Goal: Task Accomplishment & Management: Use online tool/utility

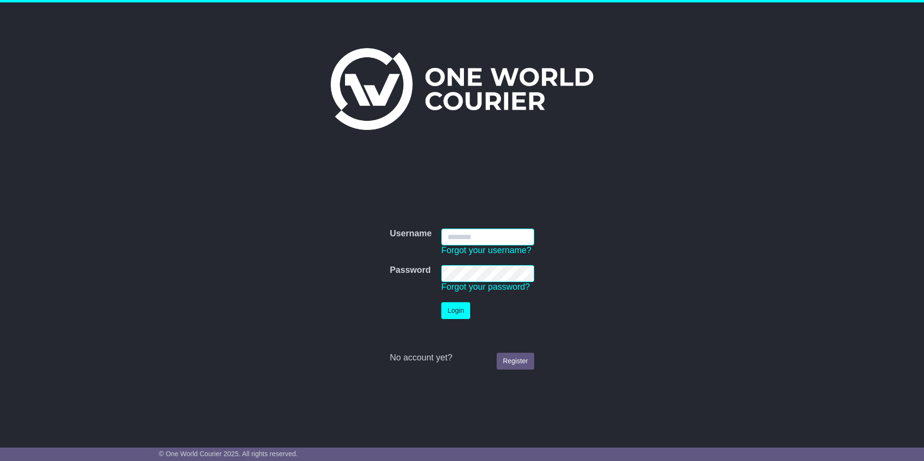
type input "**********"
drag, startPoint x: 458, startPoint y: 312, endPoint x: 485, endPoint y: 310, distance: 27.5
click at [458, 312] on button "Login" at bounding box center [455, 310] width 29 height 17
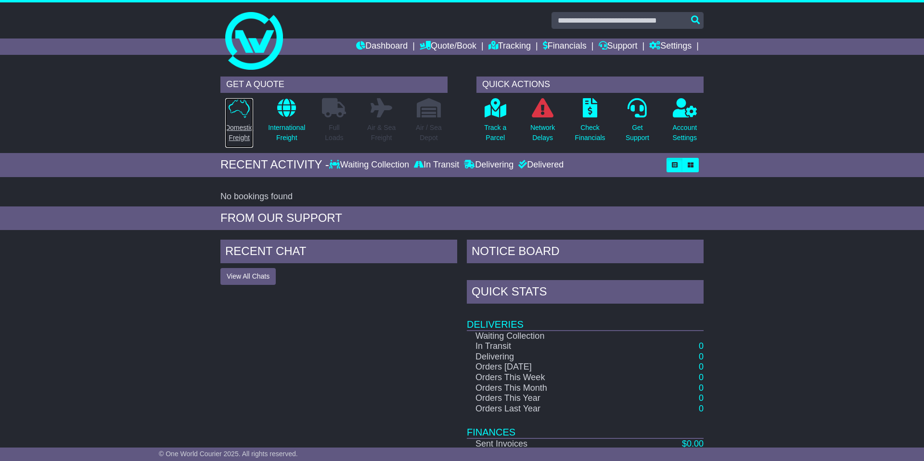
click at [243, 127] on p "Domestic Freight" at bounding box center [239, 133] width 28 height 20
